Goal: Task Accomplishment & Management: Manage account settings

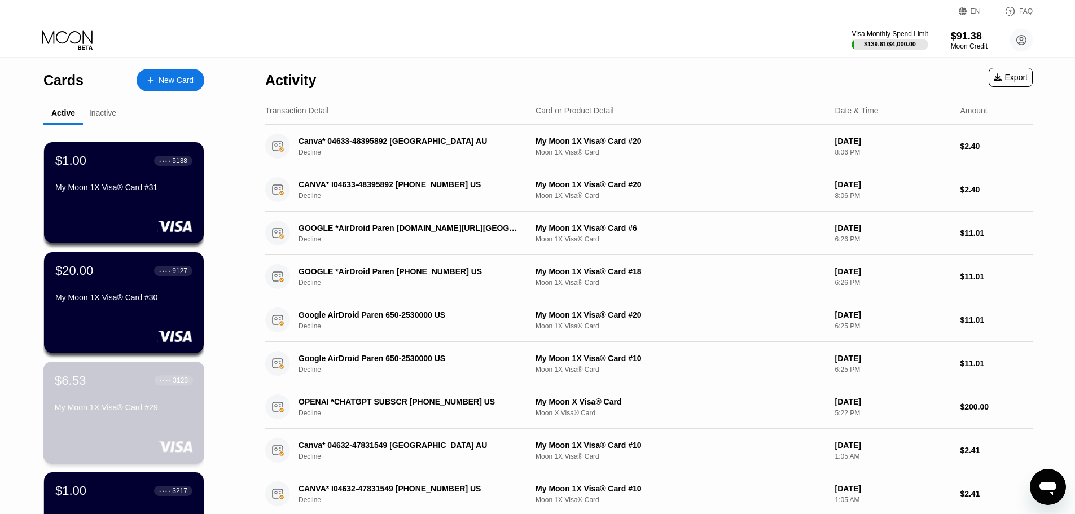
click at [105, 392] on div "$6.53 ● ● ● ● 3123 My Moon 1X Visa® Card #29" at bounding box center [124, 394] width 138 height 43
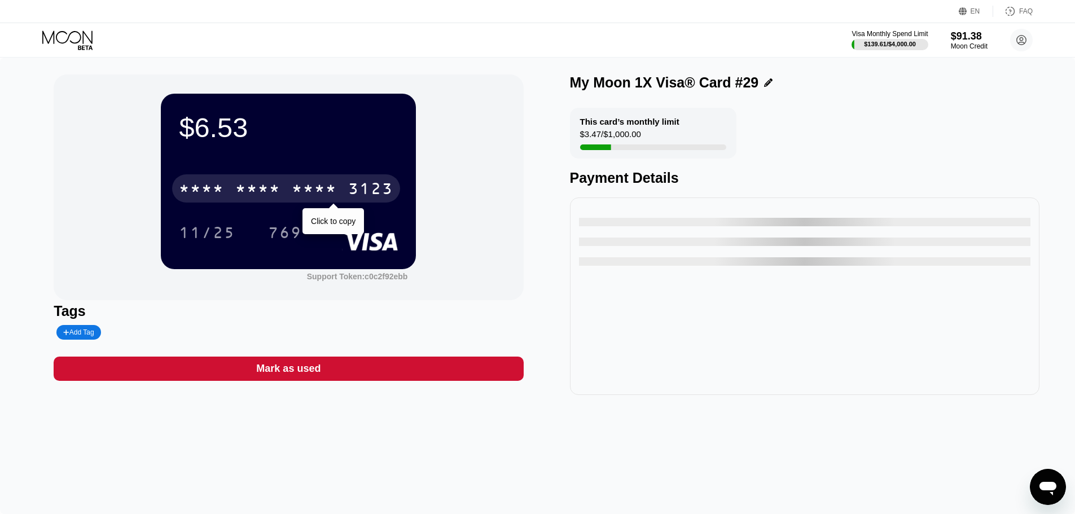
click at [259, 183] on div "* * * *" at bounding box center [257, 190] width 45 height 18
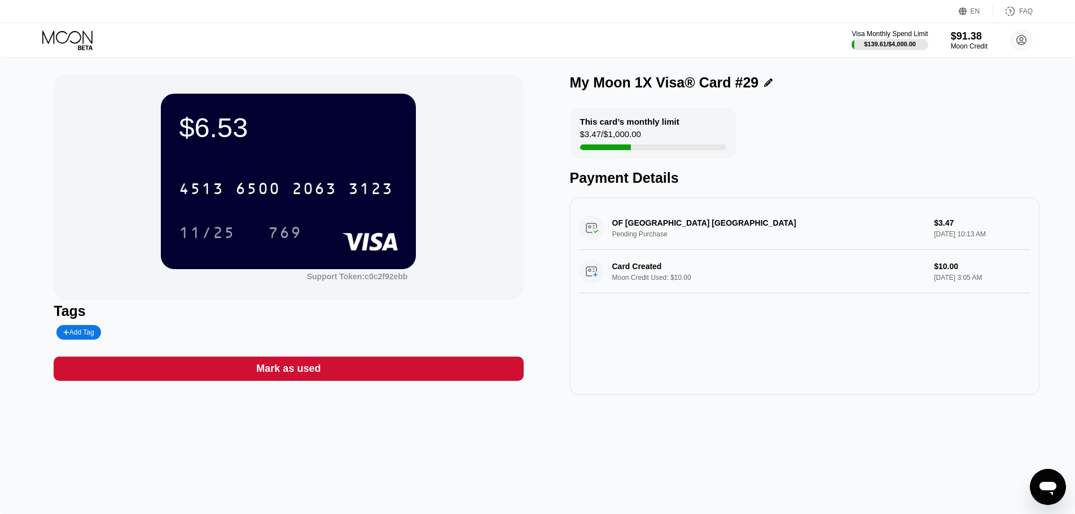
click at [76, 36] on icon at bounding box center [68, 40] width 53 height 20
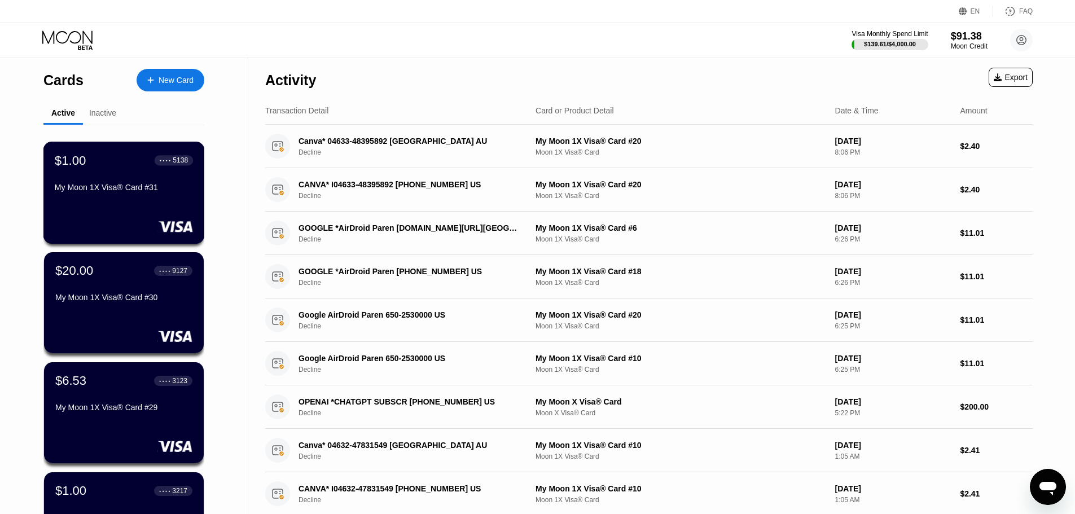
click at [104, 186] on div "My Moon 1X Visa® Card #31" at bounding box center [124, 187] width 138 height 9
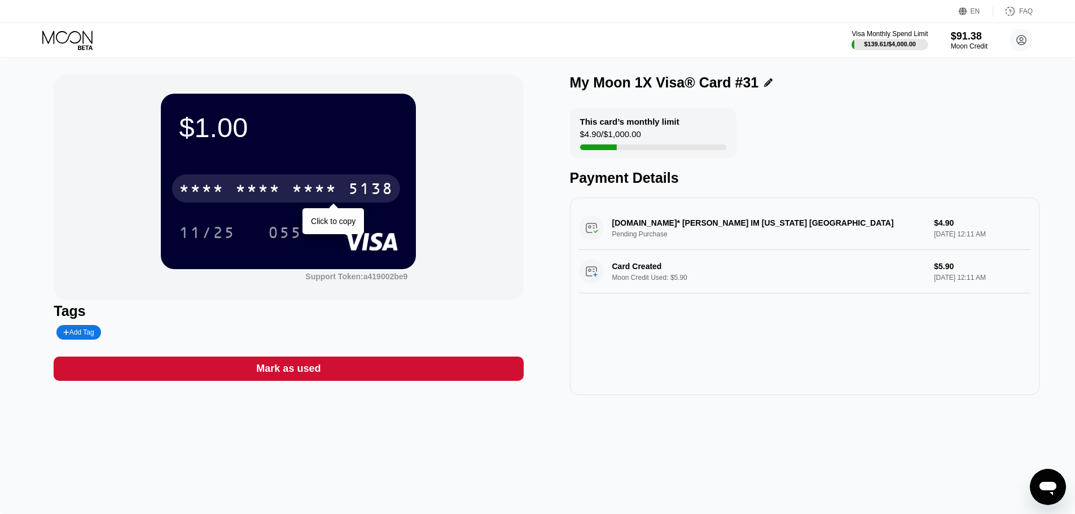
click at [343, 184] on div "* * * * * * * * * * * * 5138" at bounding box center [286, 188] width 228 height 28
